Goal: Information Seeking & Learning: Compare options

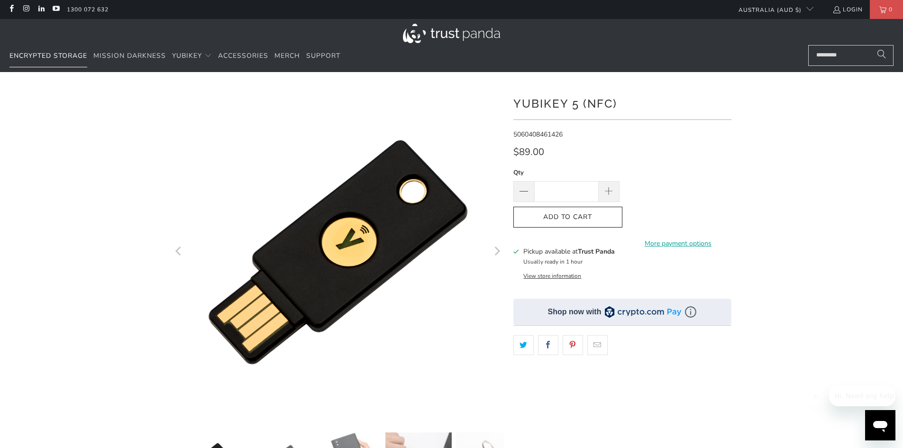
click at [59, 53] on span "Encrypted Storage" at bounding box center [48, 55] width 78 height 9
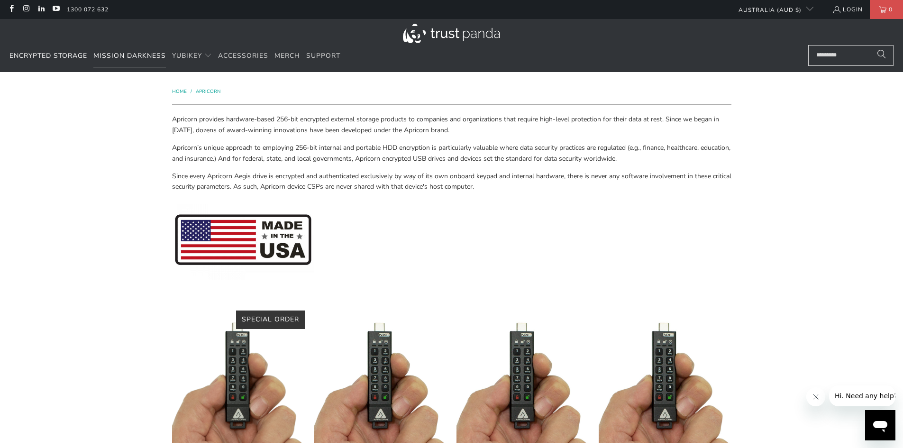
click at [107, 53] on span "Mission Darkness" at bounding box center [129, 55] width 73 height 9
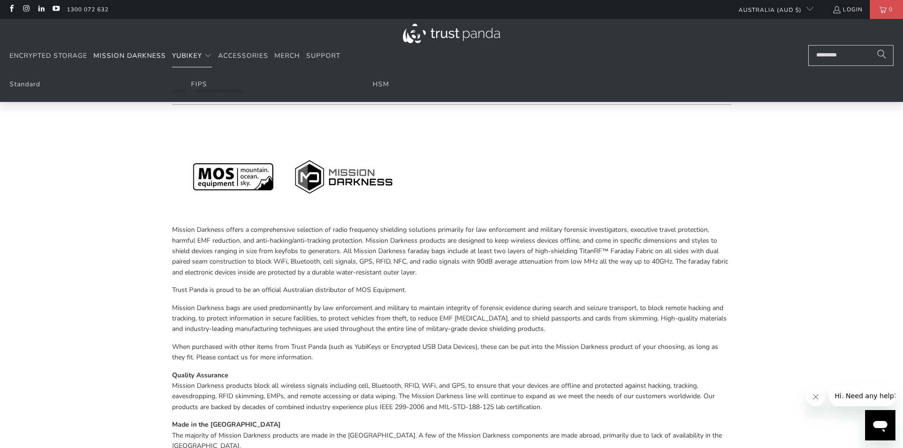
click at [177, 56] on span "YubiKey" at bounding box center [187, 55] width 30 height 9
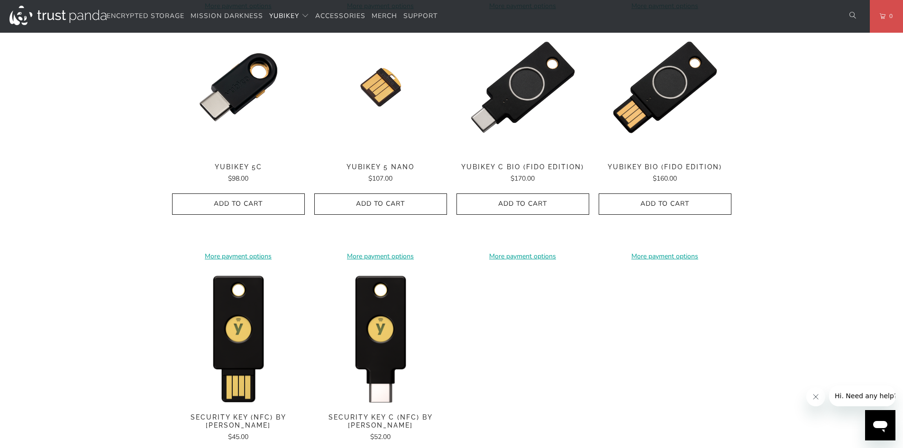
scroll to position [806, 0]
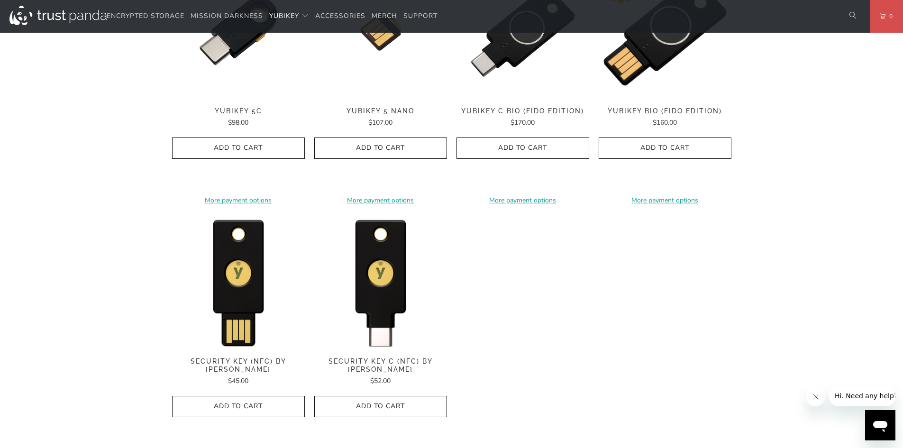
click at [647, 70] on img at bounding box center [665, 31] width 133 height 133
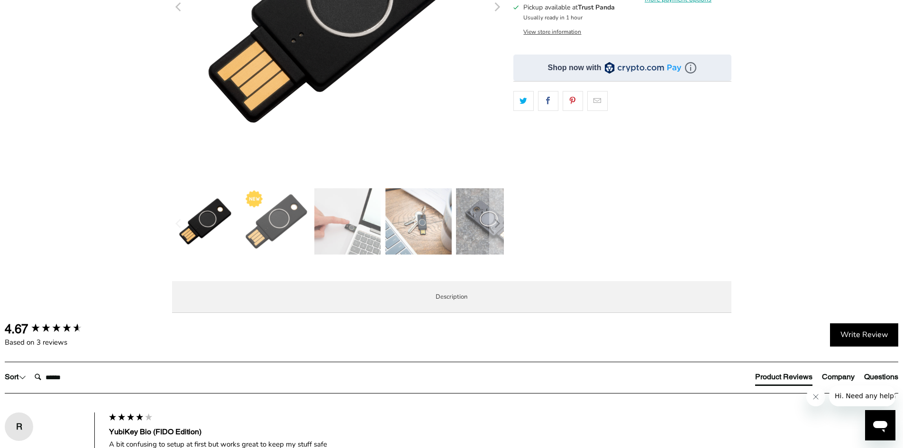
scroll to position [427, 0]
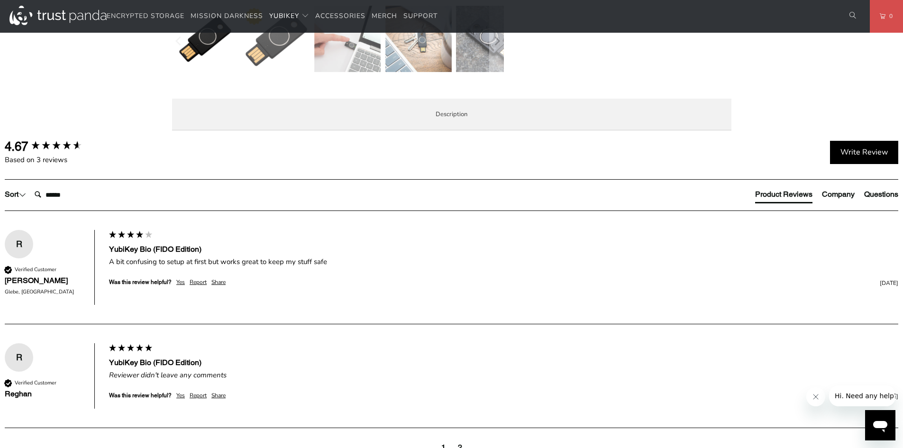
click at [0, 0] on li "Specifications" at bounding box center [0, 0] width 0 height 0
click at [0, 0] on span "Enterprise and Government" at bounding box center [0, 0] width 0 height 0
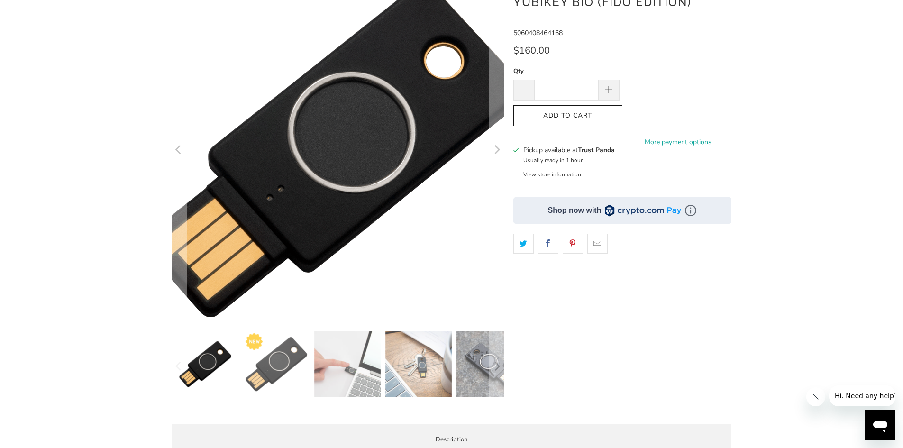
scroll to position [0, 0]
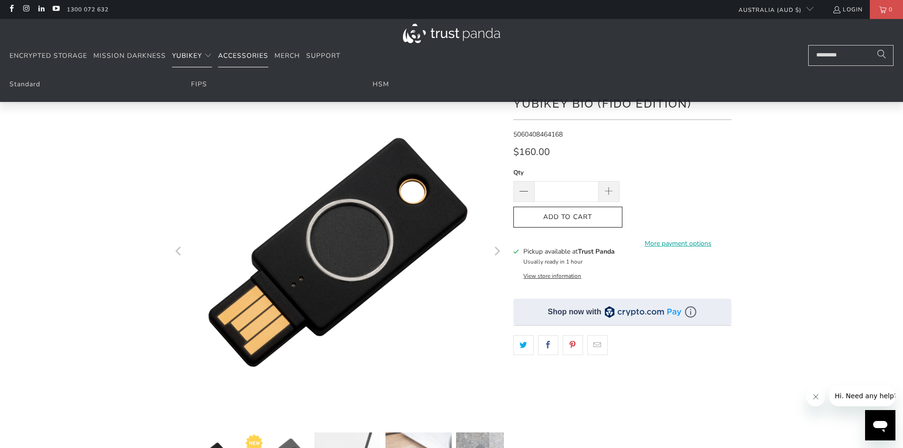
click at [244, 52] on span "Accessories" at bounding box center [243, 55] width 50 height 9
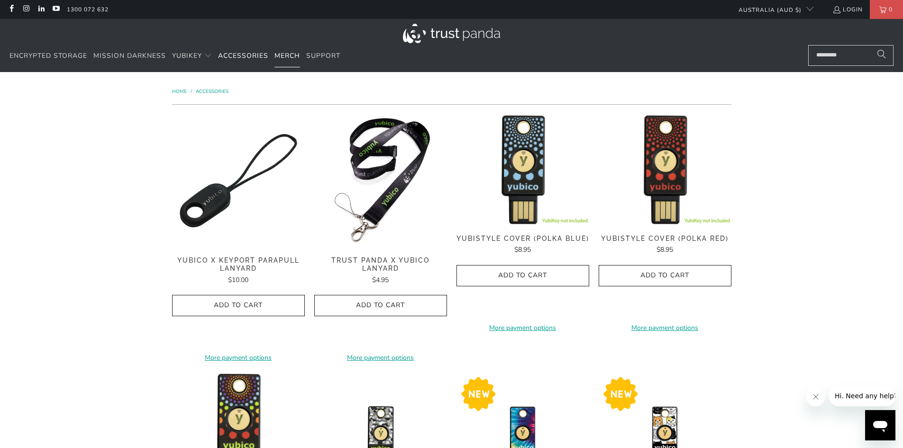
click at [288, 57] on span "Merch" at bounding box center [287, 55] width 26 height 9
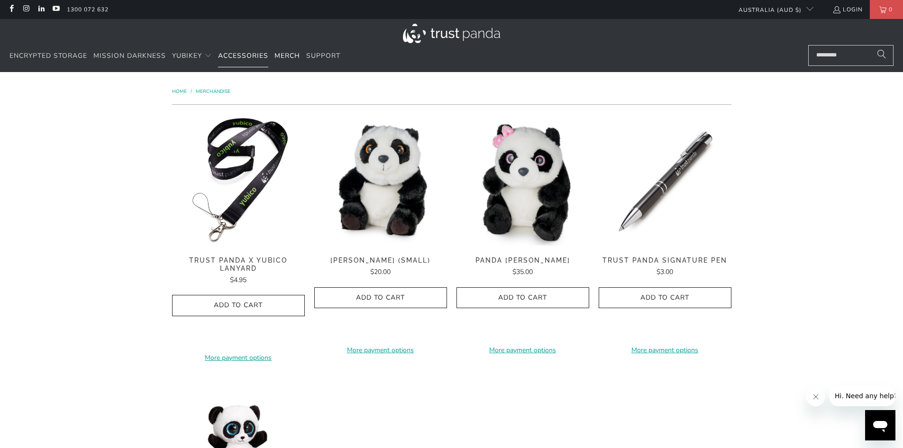
click at [256, 56] on span "Accessories" at bounding box center [243, 55] width 50 height 9
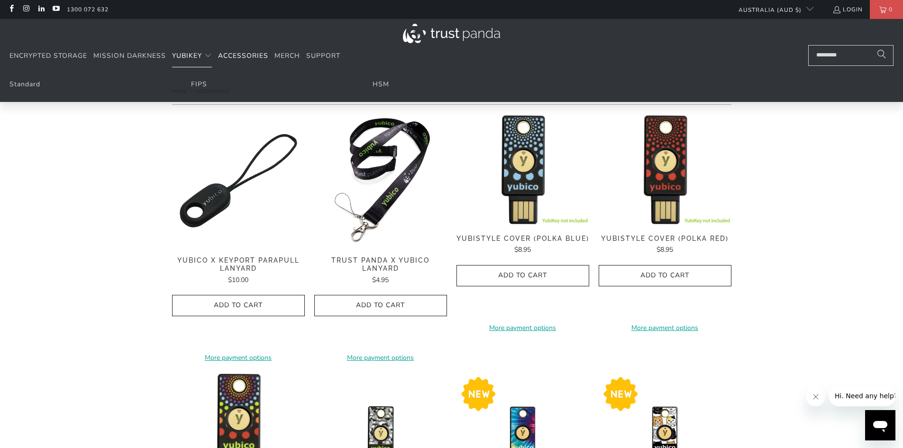
click at [203, 55] on summary "YubiKey" at bounding box center [192, 56] width 40 height 22
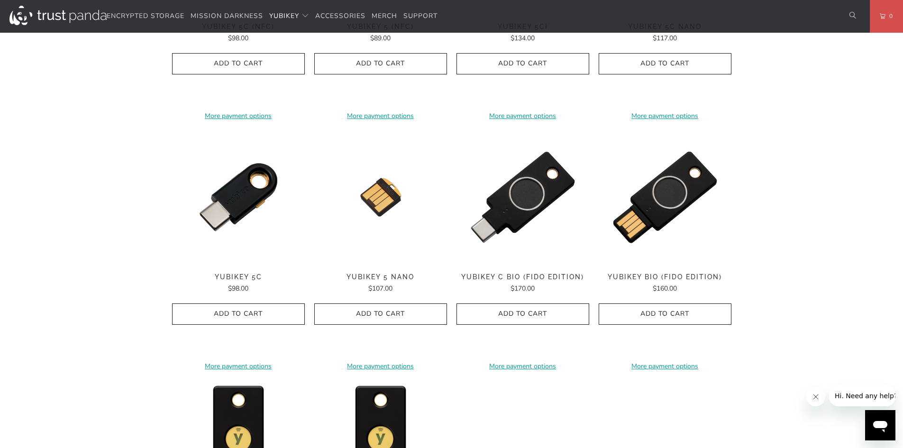
scroll to position [642, 0]
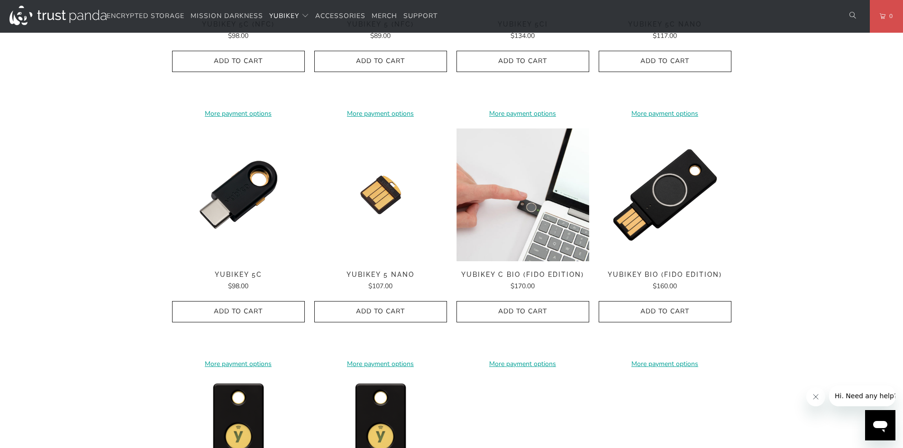
click at [515, 180] on img at bounding box center [522, 194] width 133 height 133
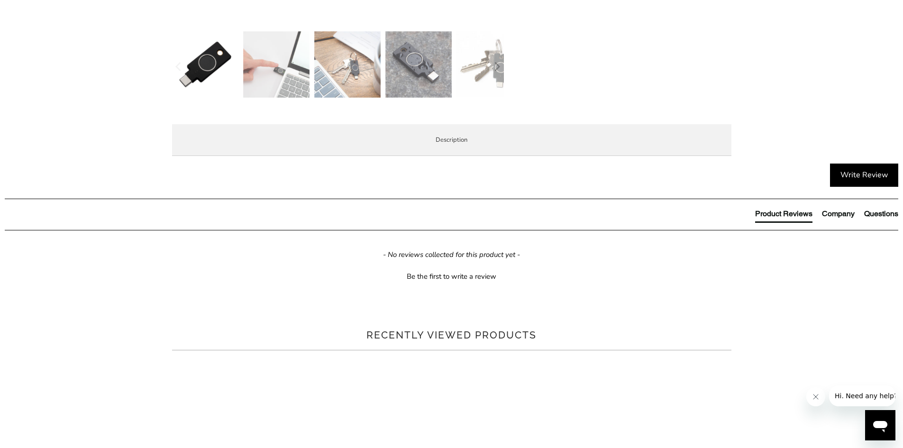
scroll to position [427, 0]
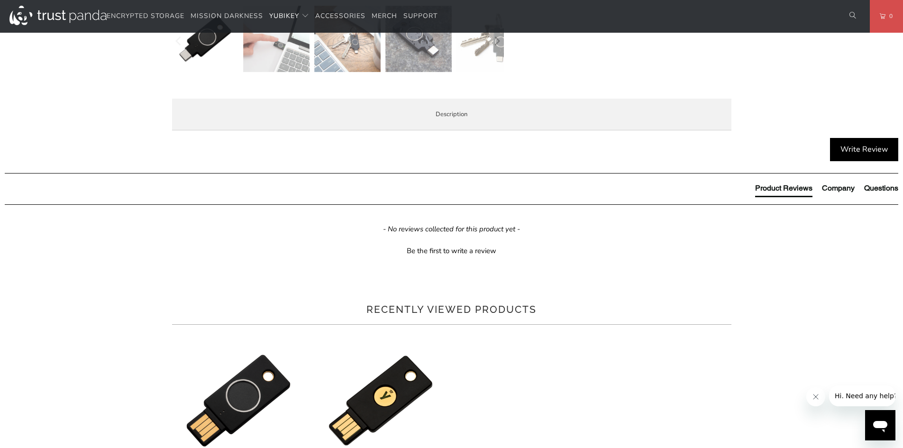
click at [0, 0] on li "Specifications" at bounding box center [0, 0] width 0 height 0
